Goal: Information Seeking & Learning: Stay updated

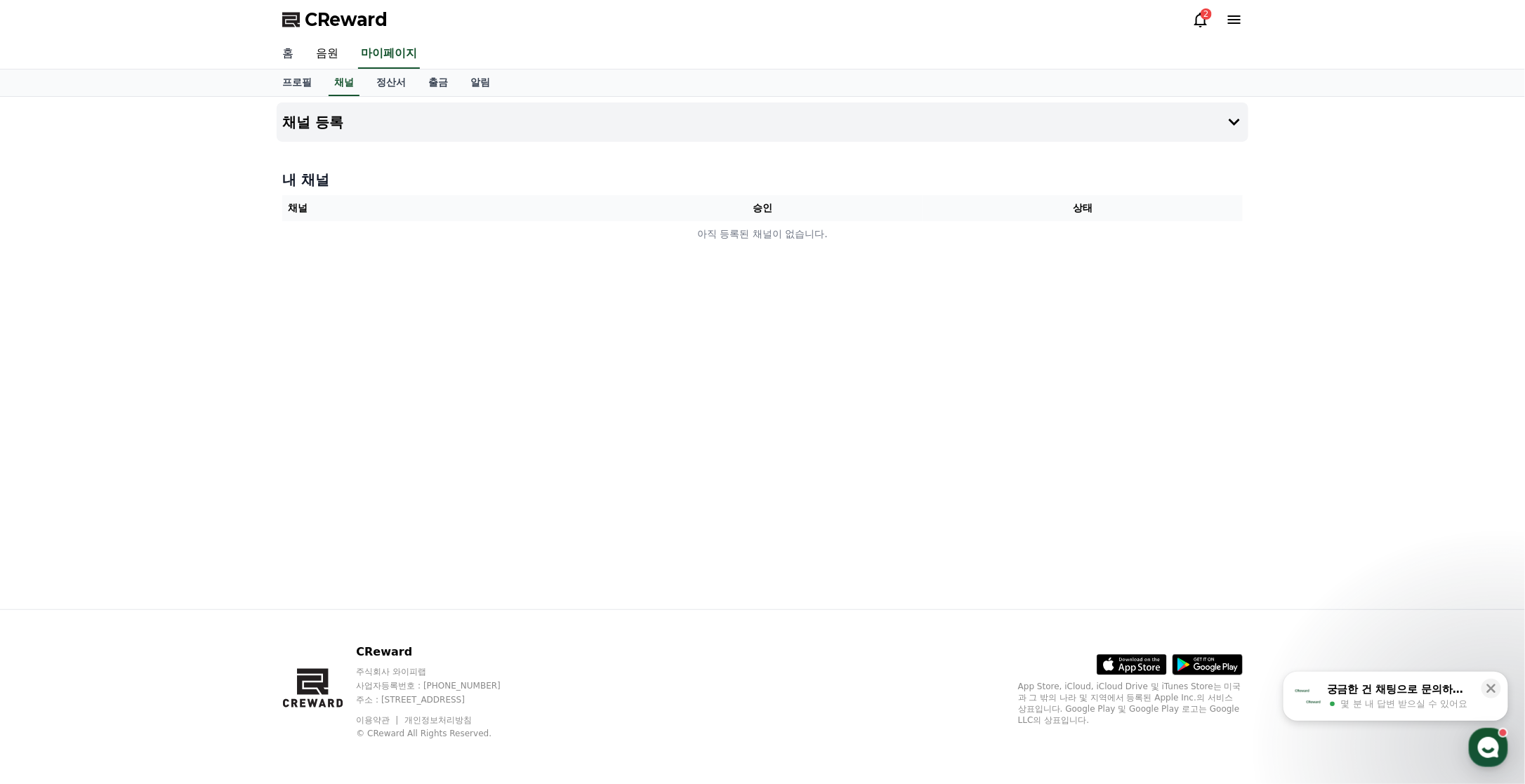
click at [283, 56] on link "홈" at bounding box center [288, 54] width 34 height 29
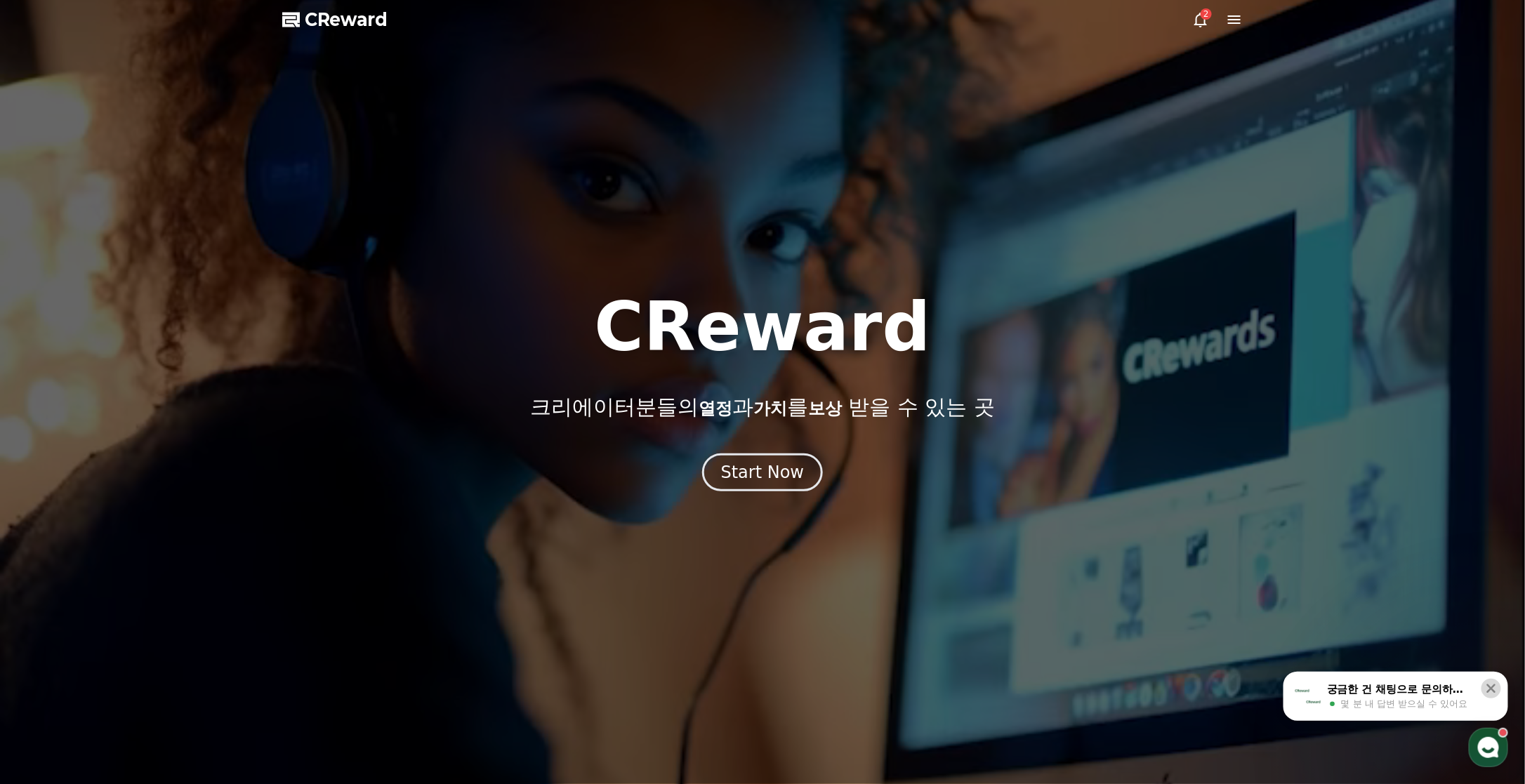
click at [1484, 690] on icon at bounding box center [1491, 689] width 14 height 14
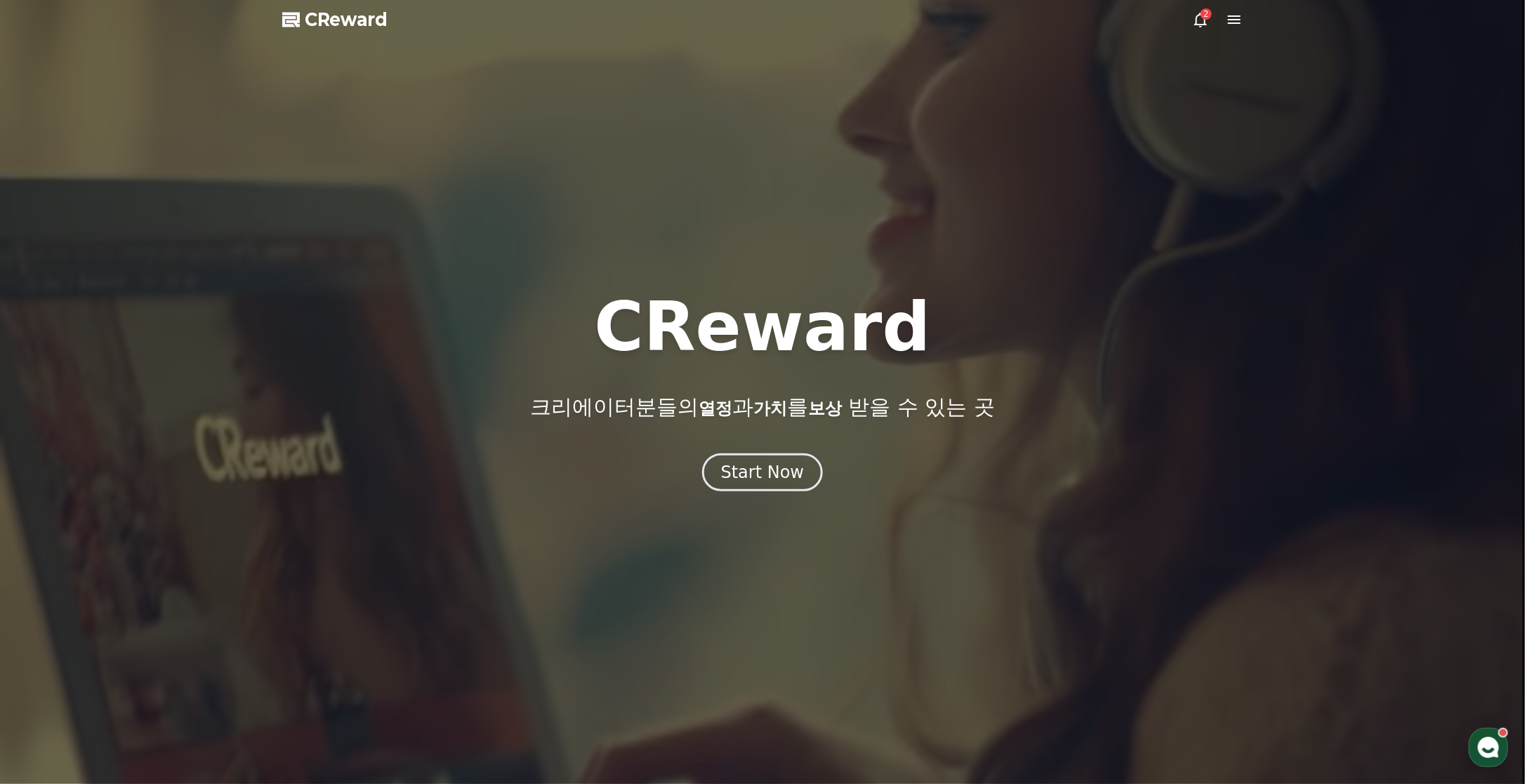
click at [306, 24] on span "CReward" at bounding box center [346, 19] width 83 height 22
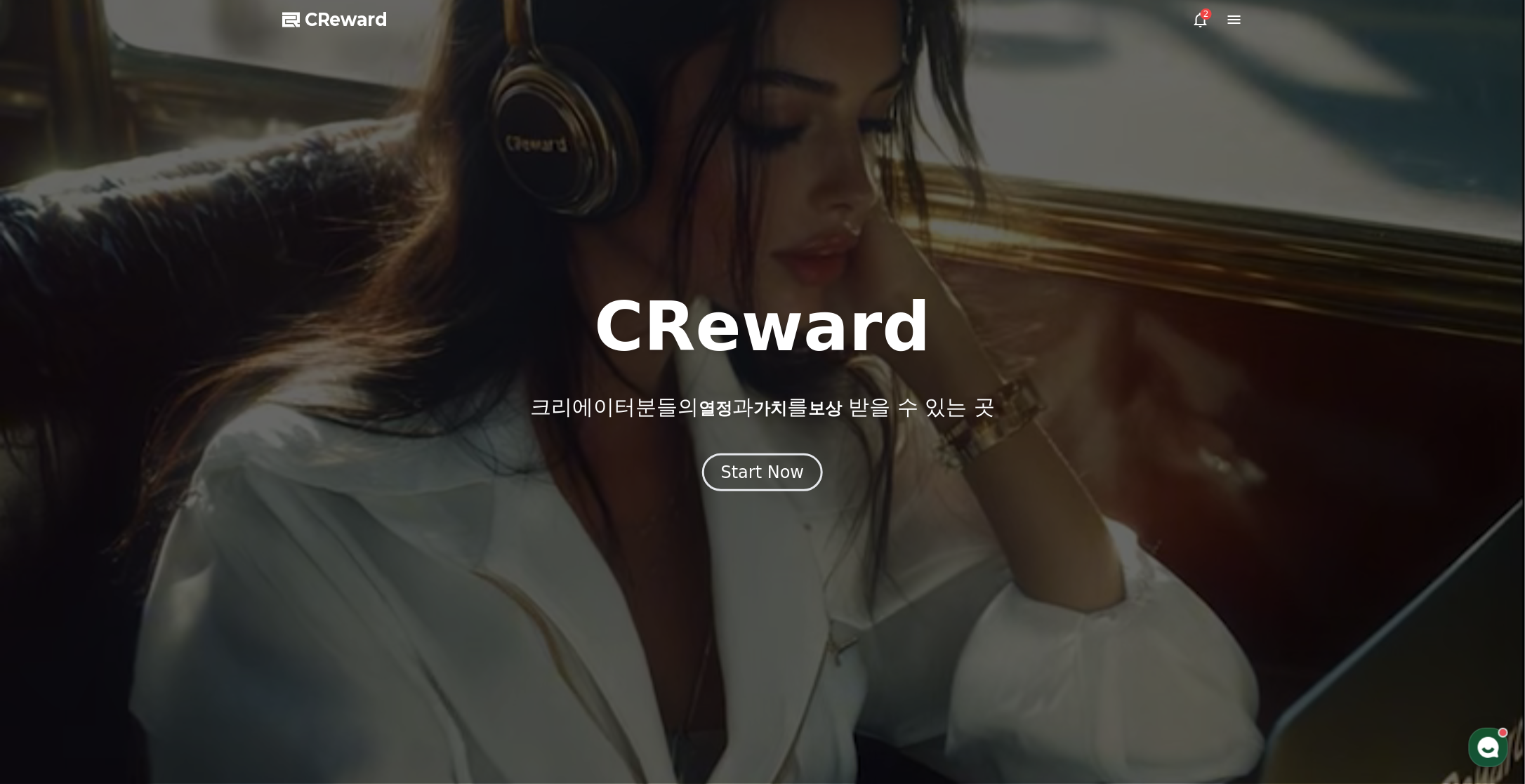
click at [1201, 27] on icon at bounding box center [1200, 19] width 17 height 17
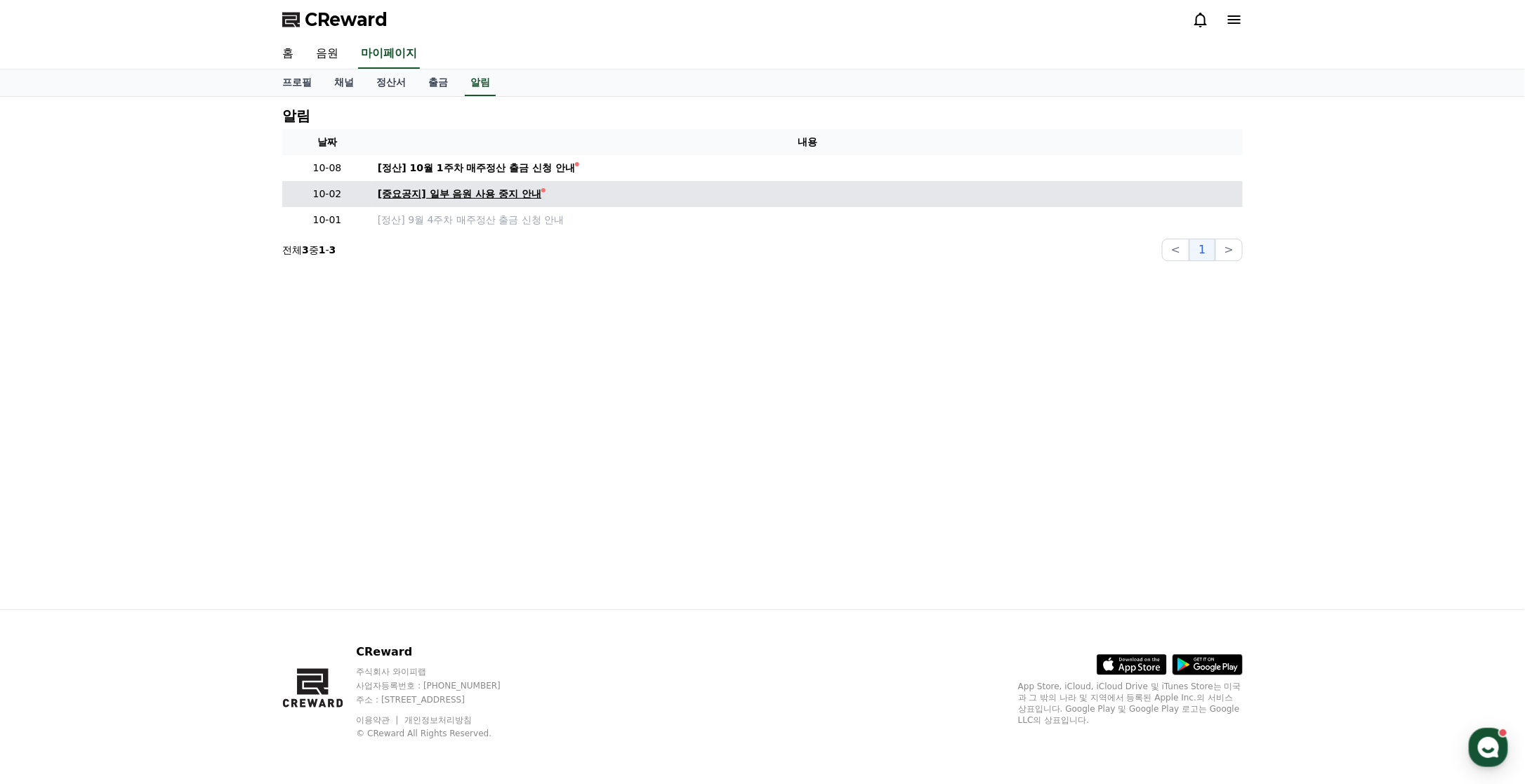
click at [509, 194] on div "[중요공지] 일부 음원 사용 중지 안내" at bounding box center [459, 194] width 163 height 14
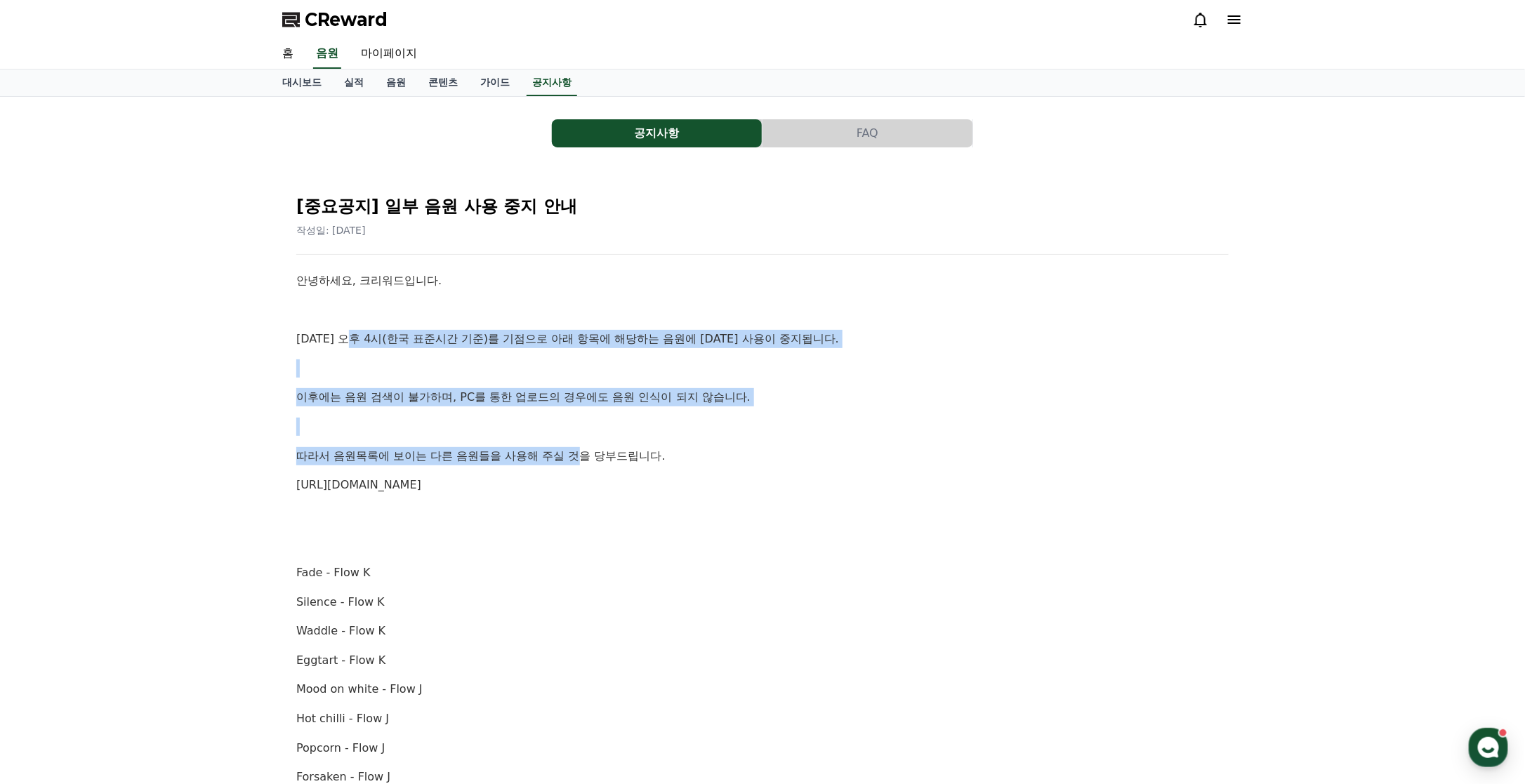
drag, startPoint x: 351, startPoint y: 336, endPoint x: 571, endPoint y: 440, distance: 243.3
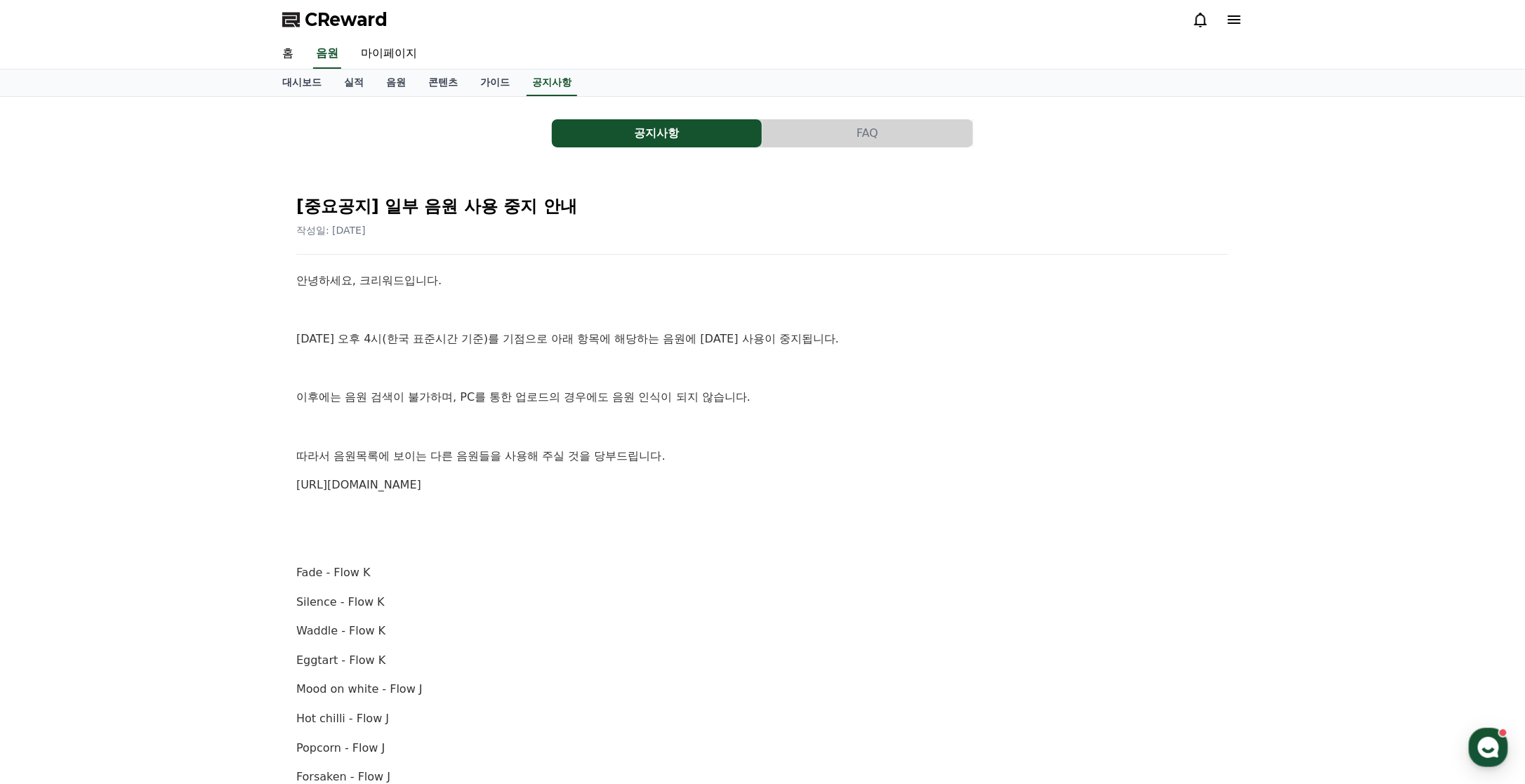
click at [341, 301] on p at bounding box center [762, 310] width 932 height 18
click at [288, 59] on link "홈" at bounding box center [288, 54] width 34 height 29
